Goal: Task Accomplishment & Management: Manage account settings

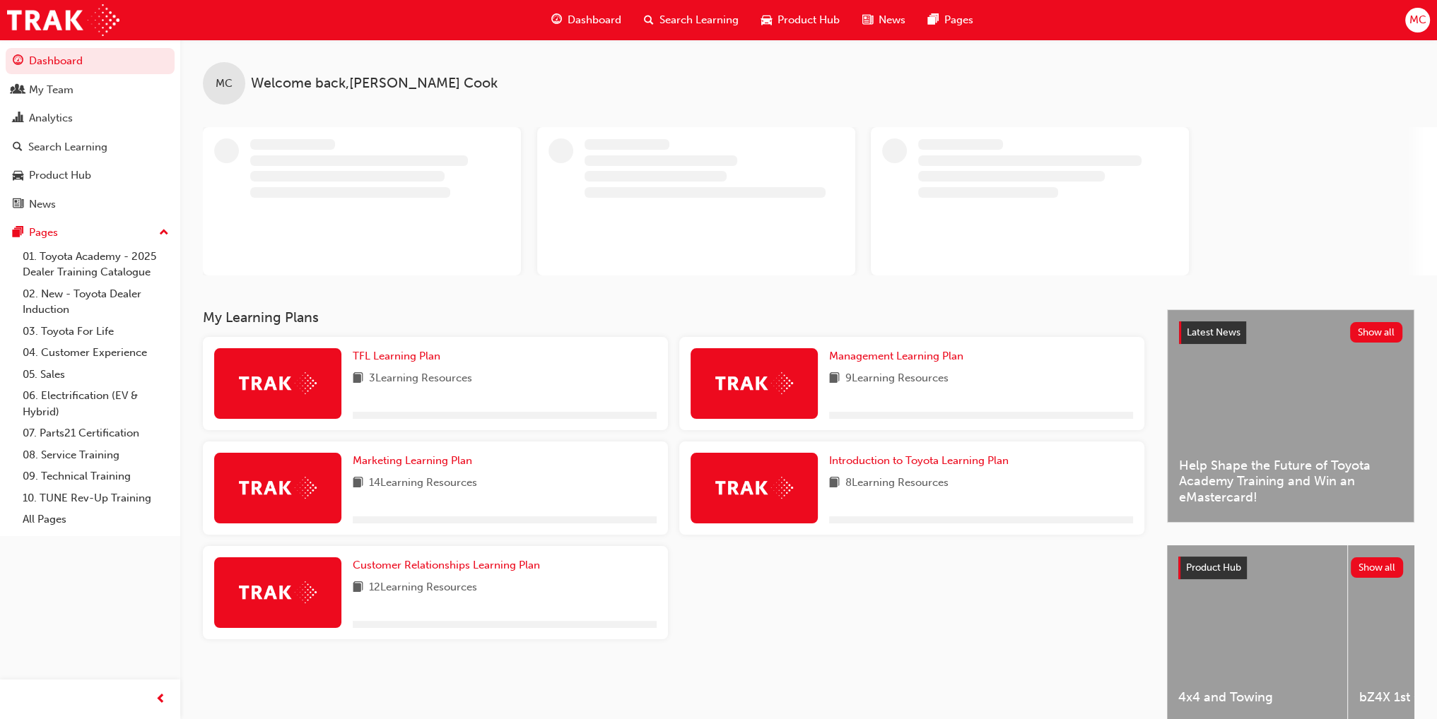
click at [698, 20] on span "Search Learning" at bounding box center [698, 20] width 79 height 16
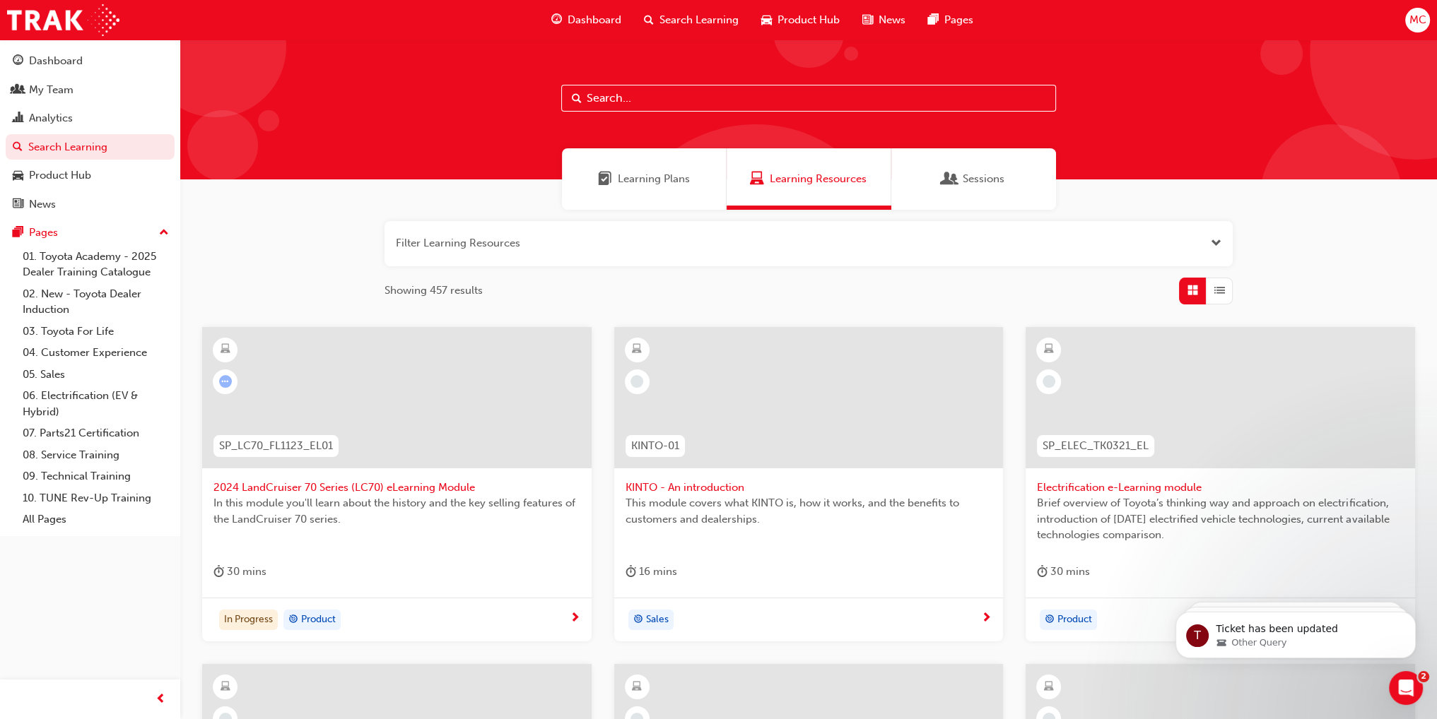
click at [685, 105] on input "text" at bounding box center [808, 98] width 495 height 27
type input "tfl"
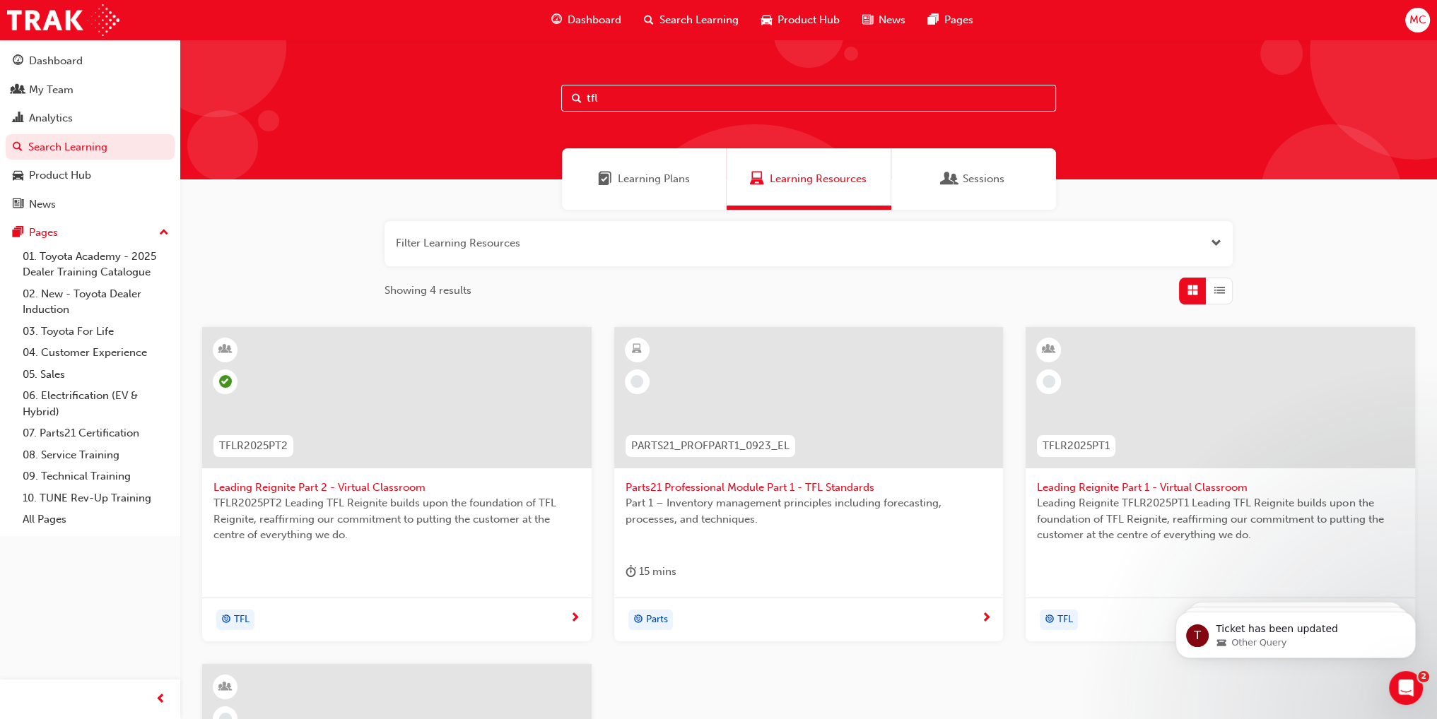
click at [232, 619] on div "TFL" at bounding box center [235, 620] width 28 height 18
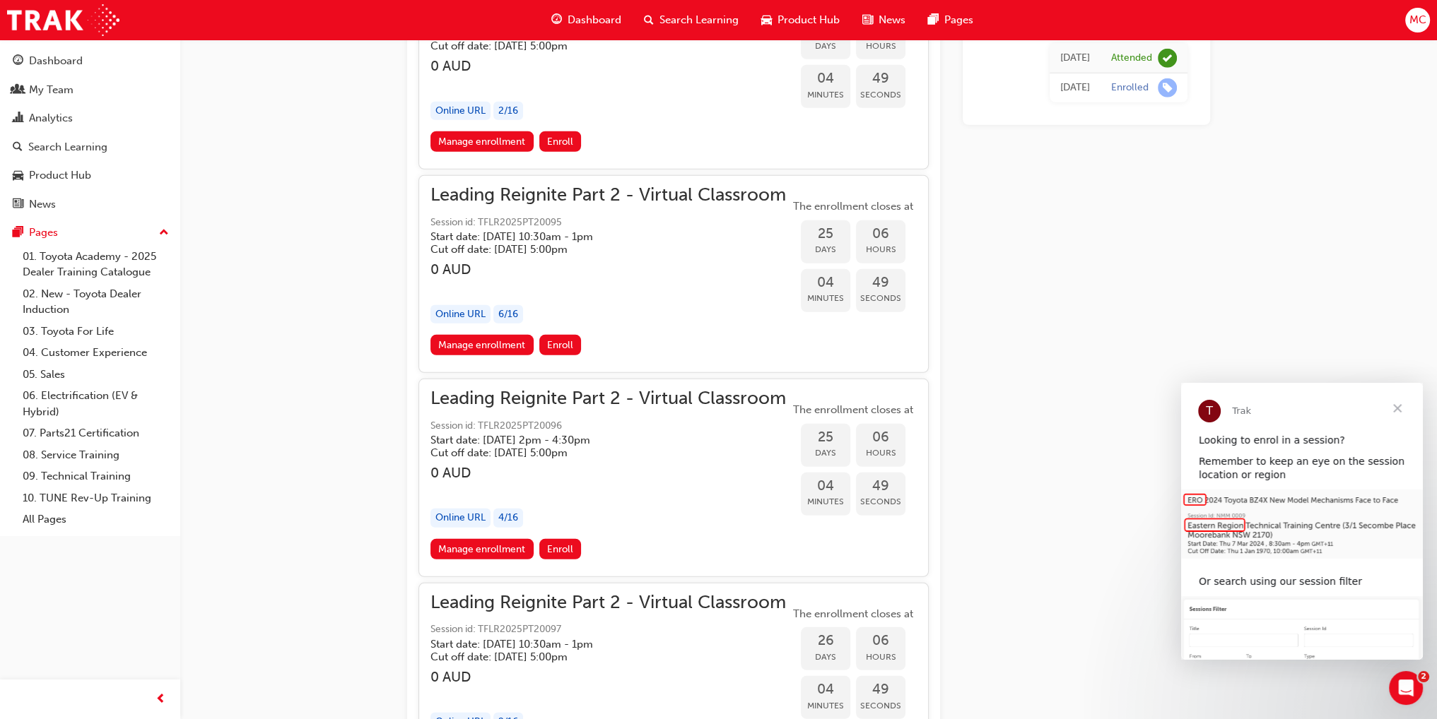
scroll to position [5420, 0]
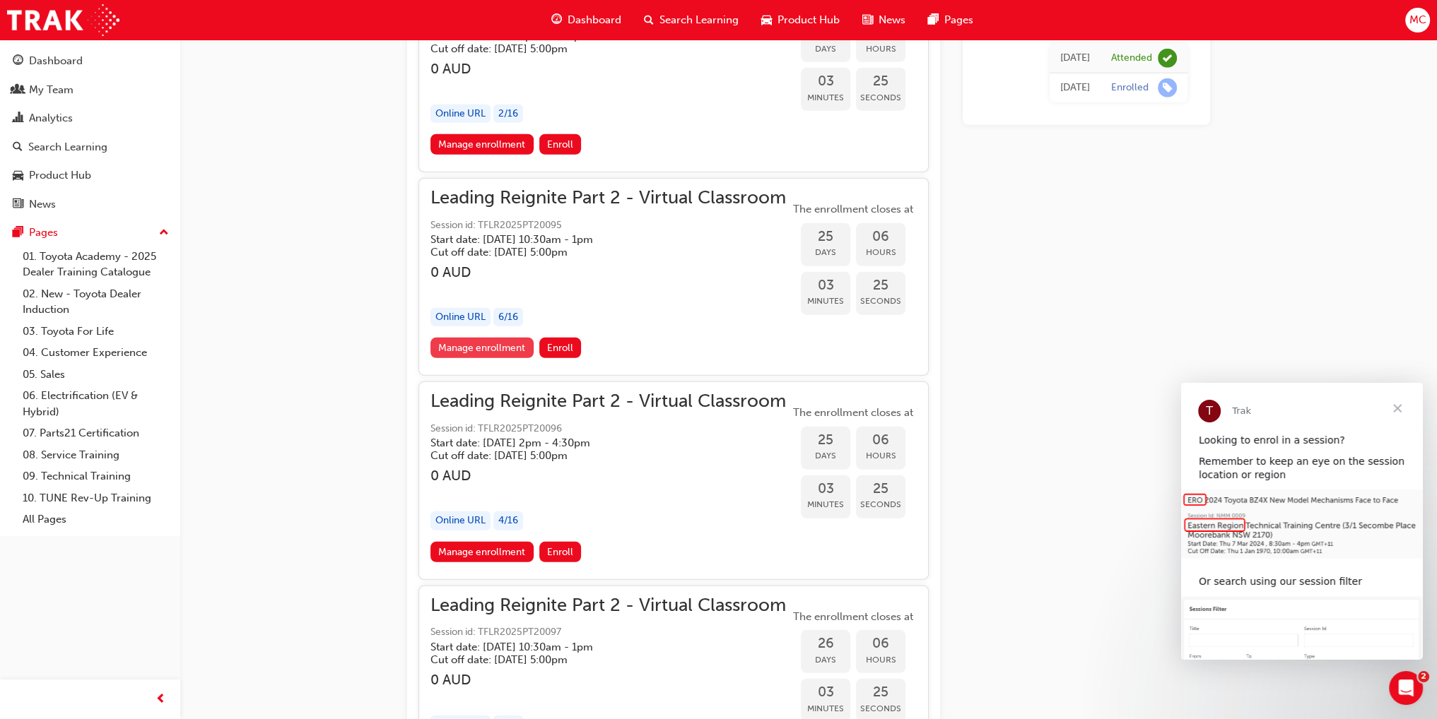
click at [472, 338] on link "Manage enrollment" at bounding box center [481, 348] width 103 height 20
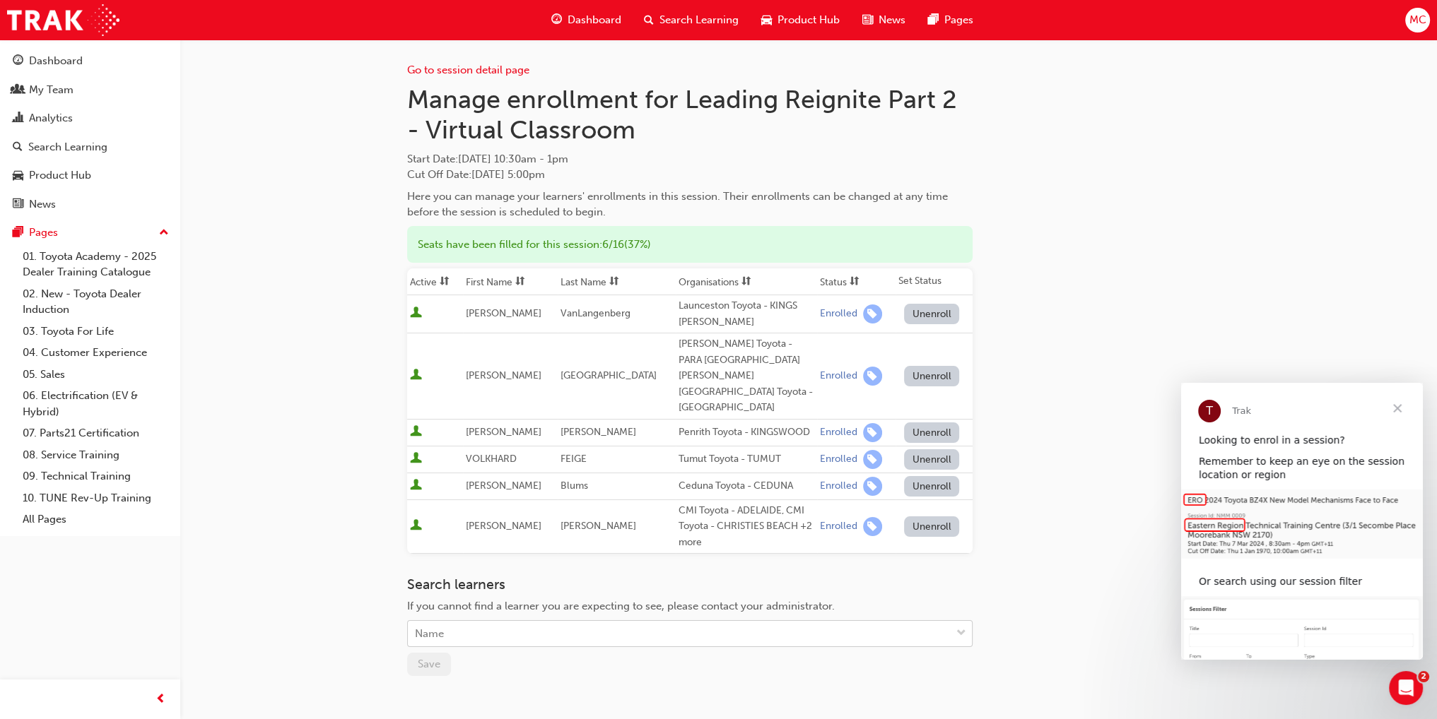
click at [485, 622] on div "Name" at bounding box center [679, 634] width 543 height 25
type input "talb"
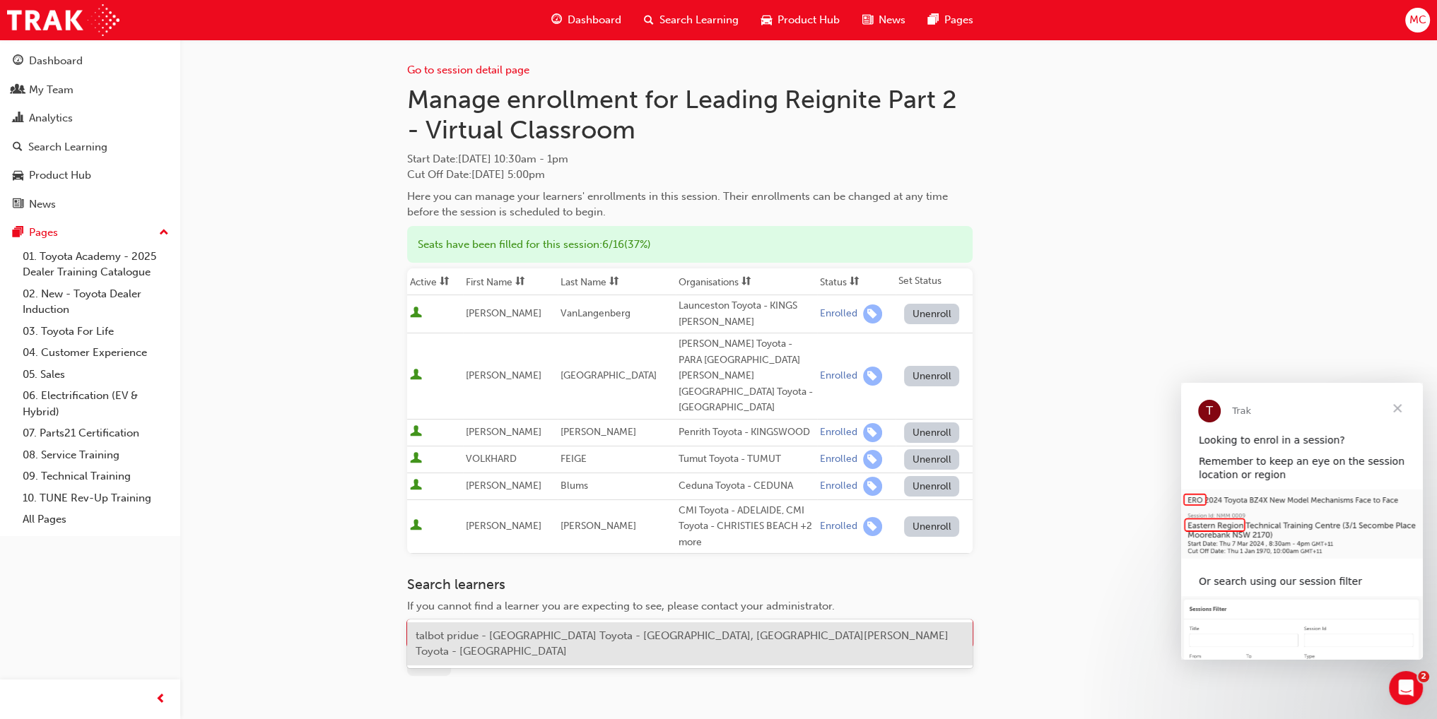
click at [476, 634] on span "talbot pridue - [GEOGRAPHIC_DATA] Toyota - [GEOGRAPHIC_DATA], [GEOGRAPHIC_DATA]…" at bounding box center [681, 644] width 533 height 29
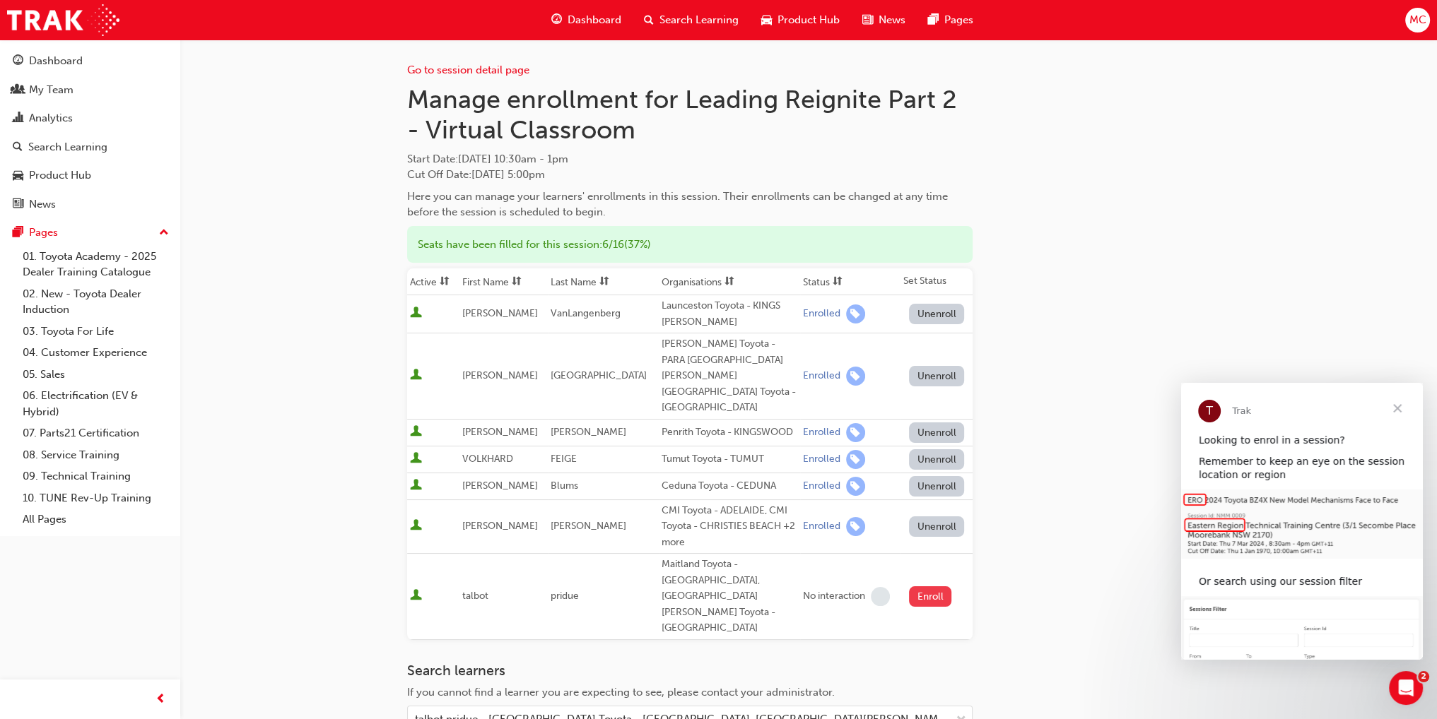
click at [928, 586] on button "Enroll" at bounding box center [930, 596] width 42 height 20
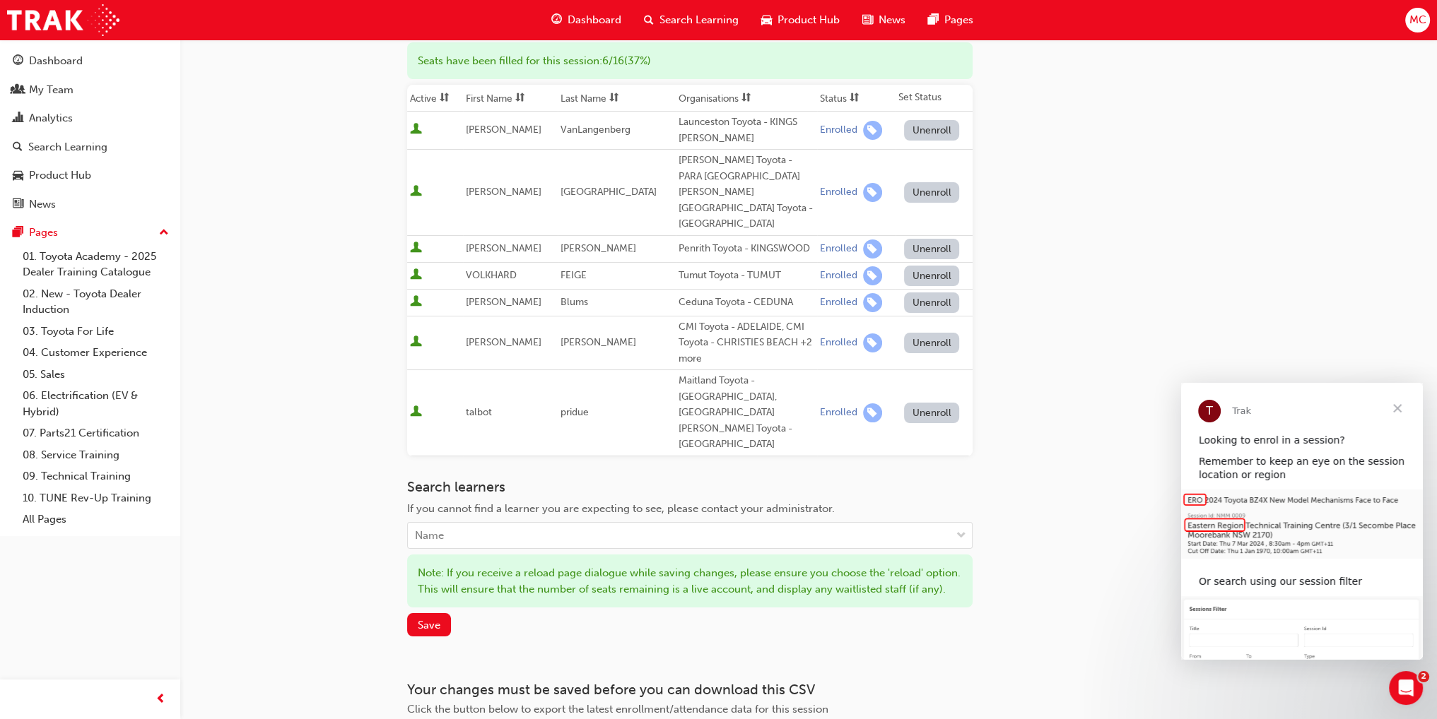
scroll to position [212, 0]
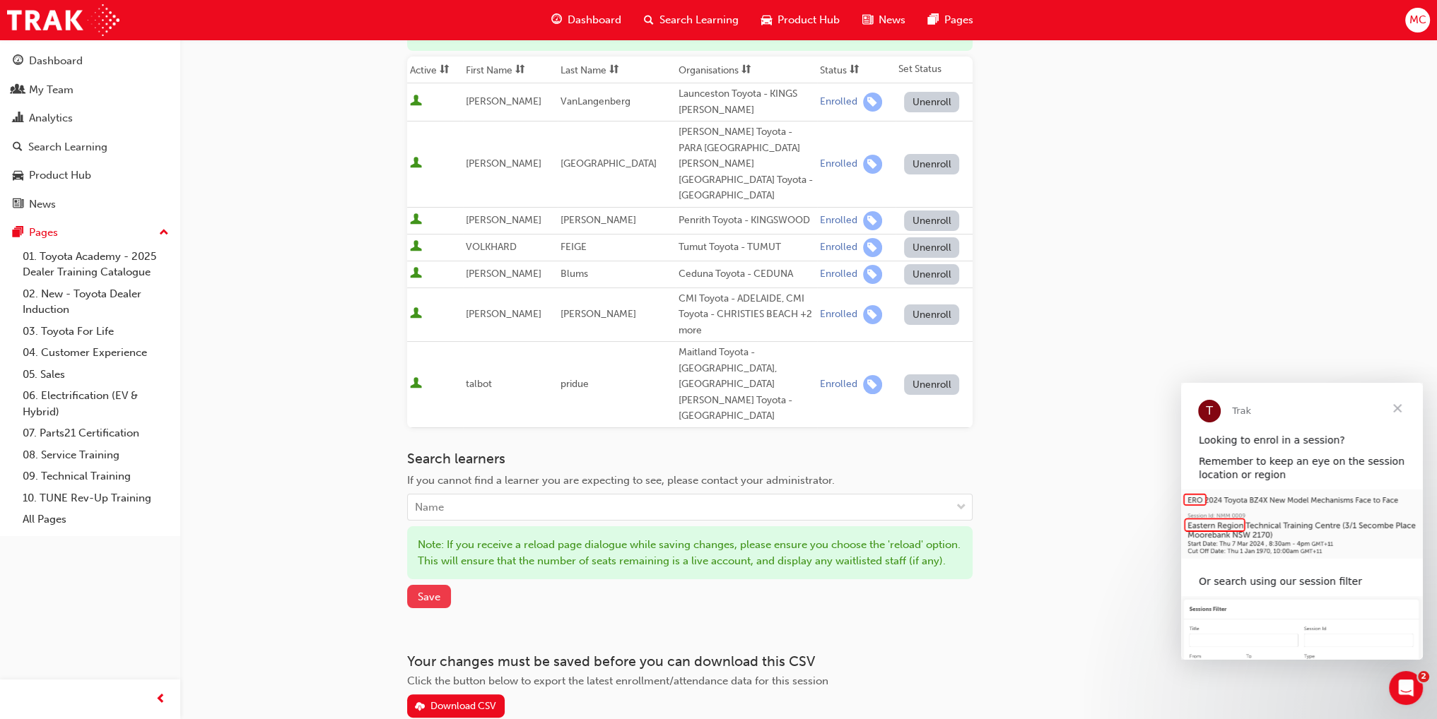
click at [432, 591] on span "Save" at bounding box center [429, 597] width 23 height 13
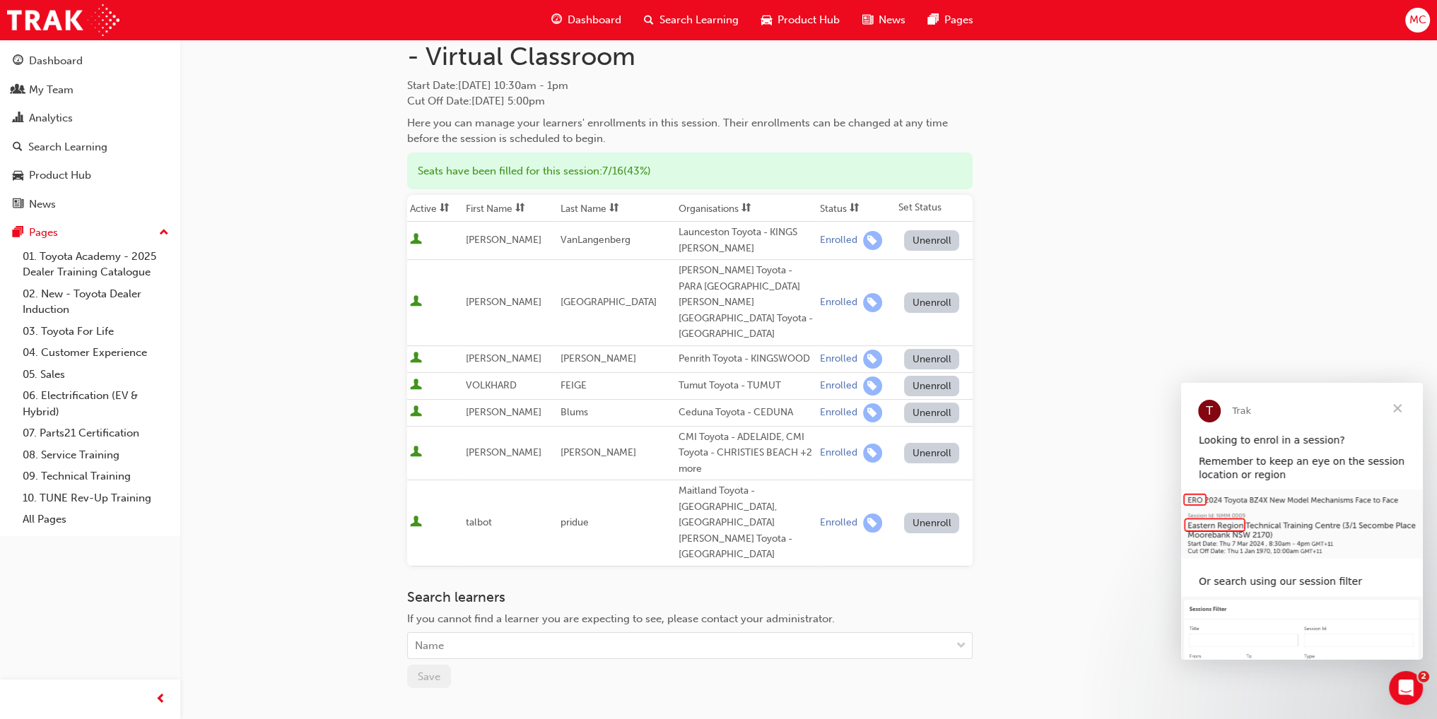
scroll to position [0, 0]
